Goal: Navigation & Orientation: Find specific page/section

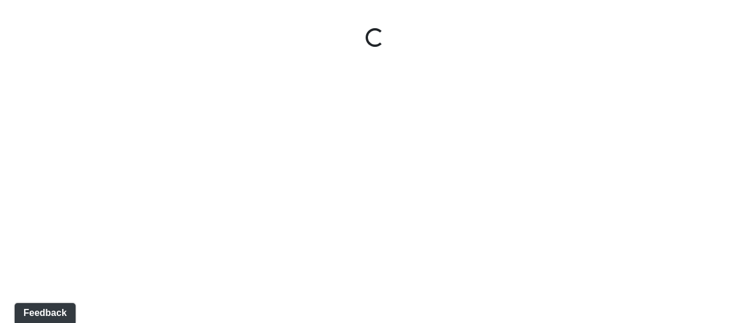
select select "gTk87csET8e98qecoUiXxw"
